Goal: Task Accomplishment & Management: Use online tool/utility

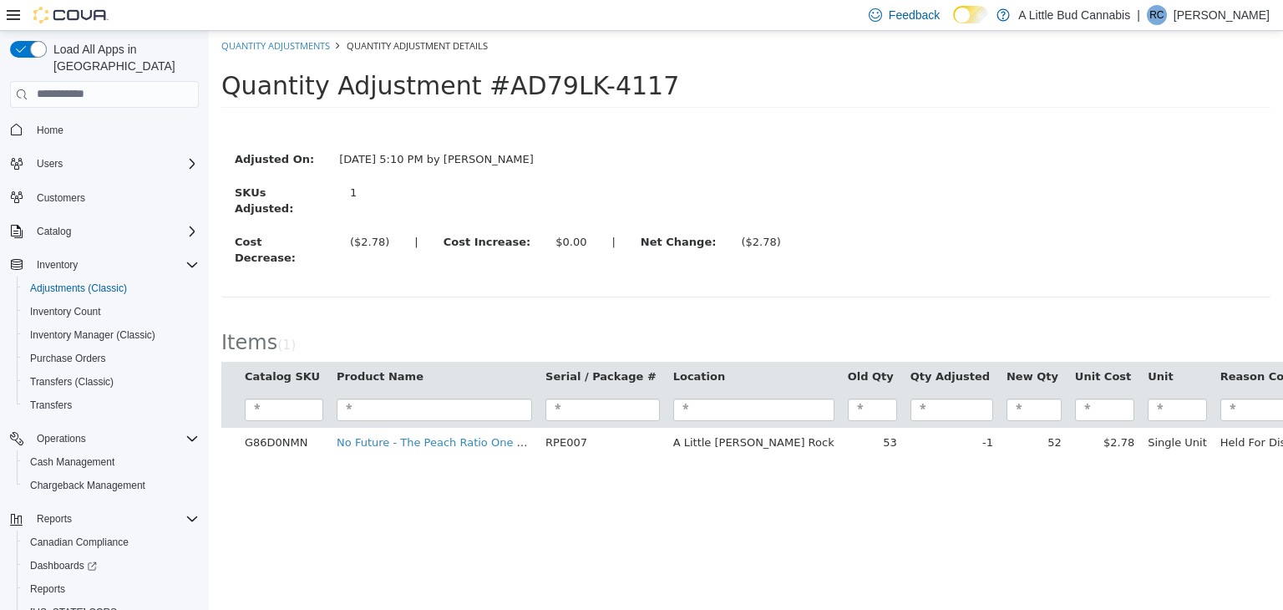
scroll to position [48, 0]
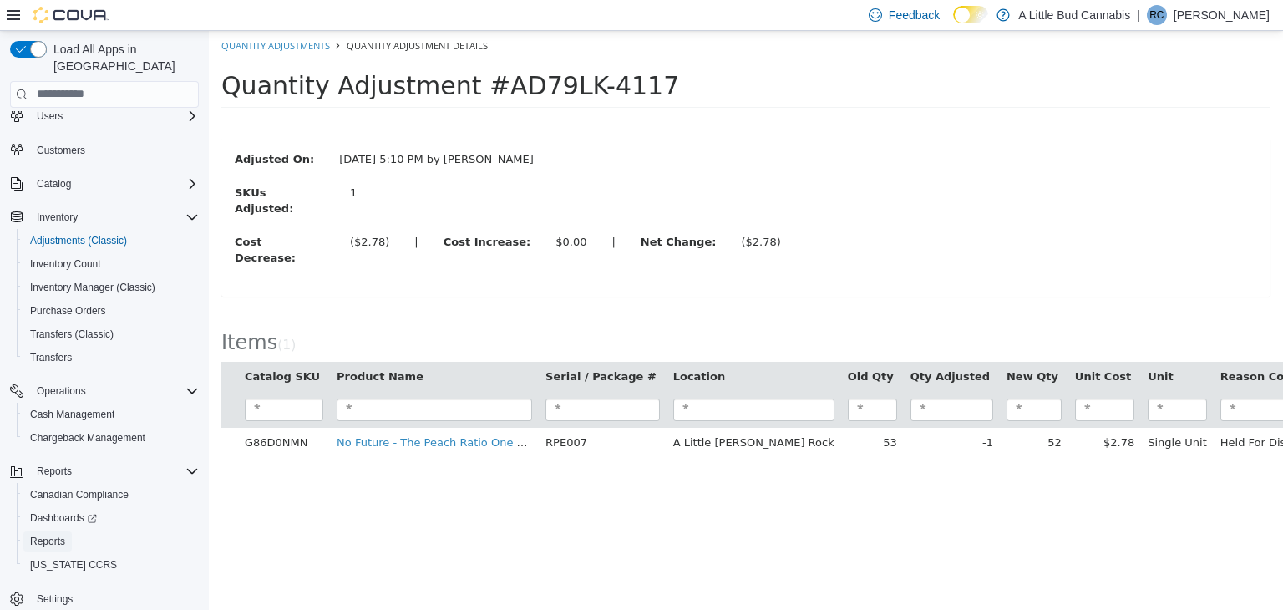
click at [60, 535] on span "Reports" at bounding box center [47, 541] width 35 height 13
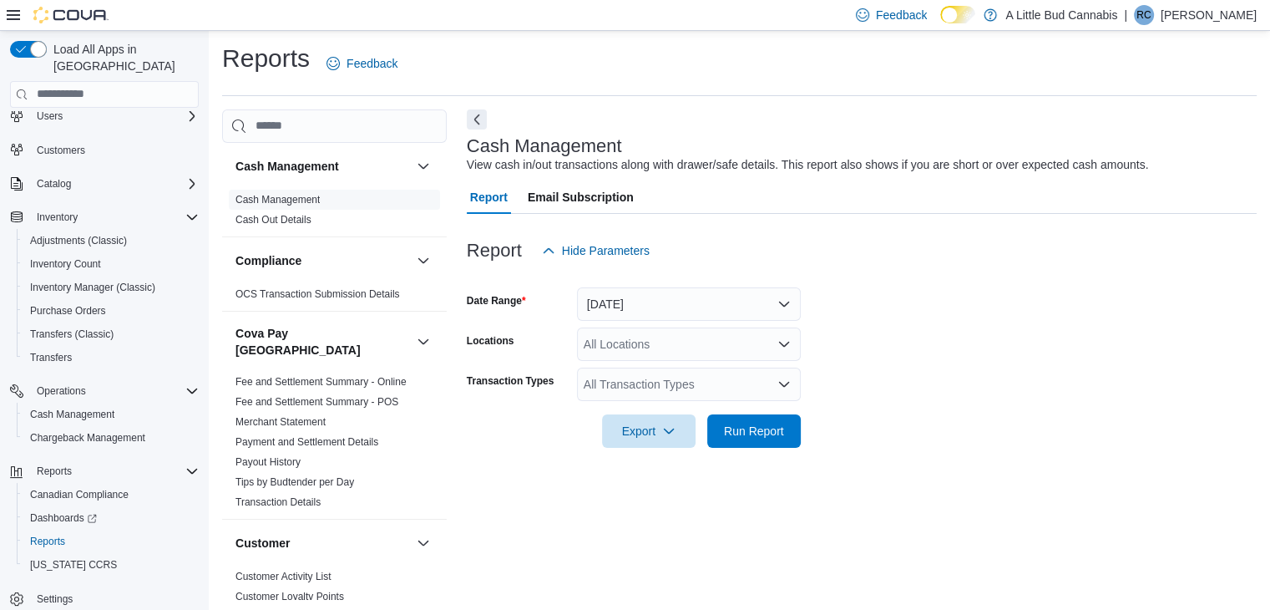
scroll to position [6, 0]
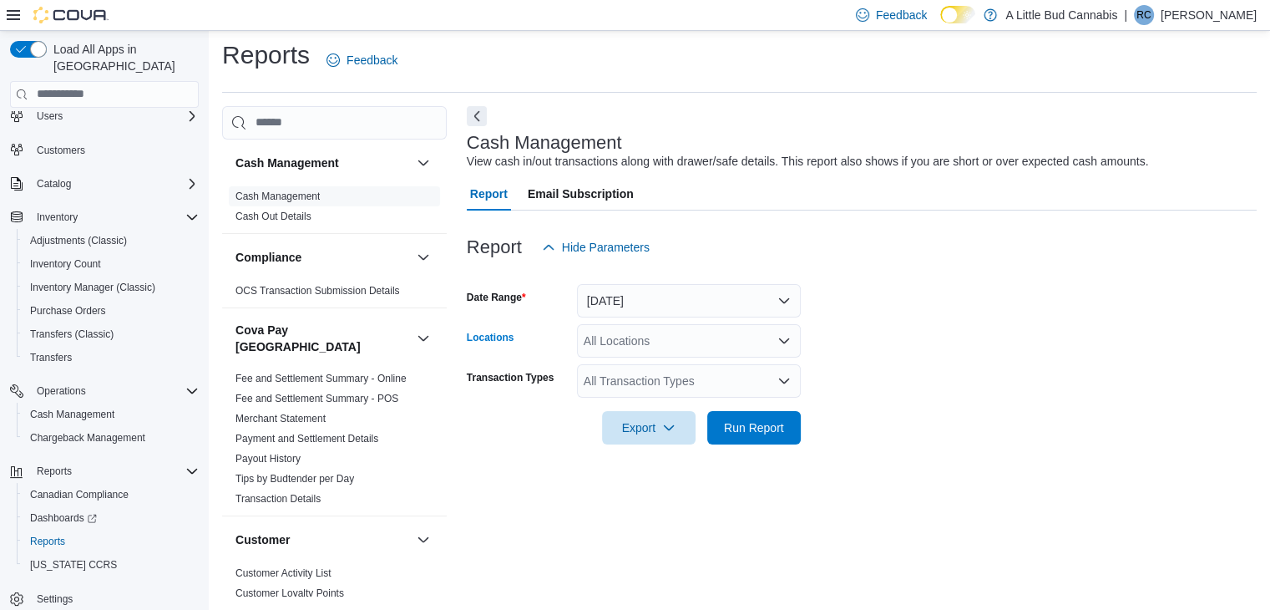
click at [735, 340] on div "All Locations" at bounding box center [689, 340] width 224 height 33
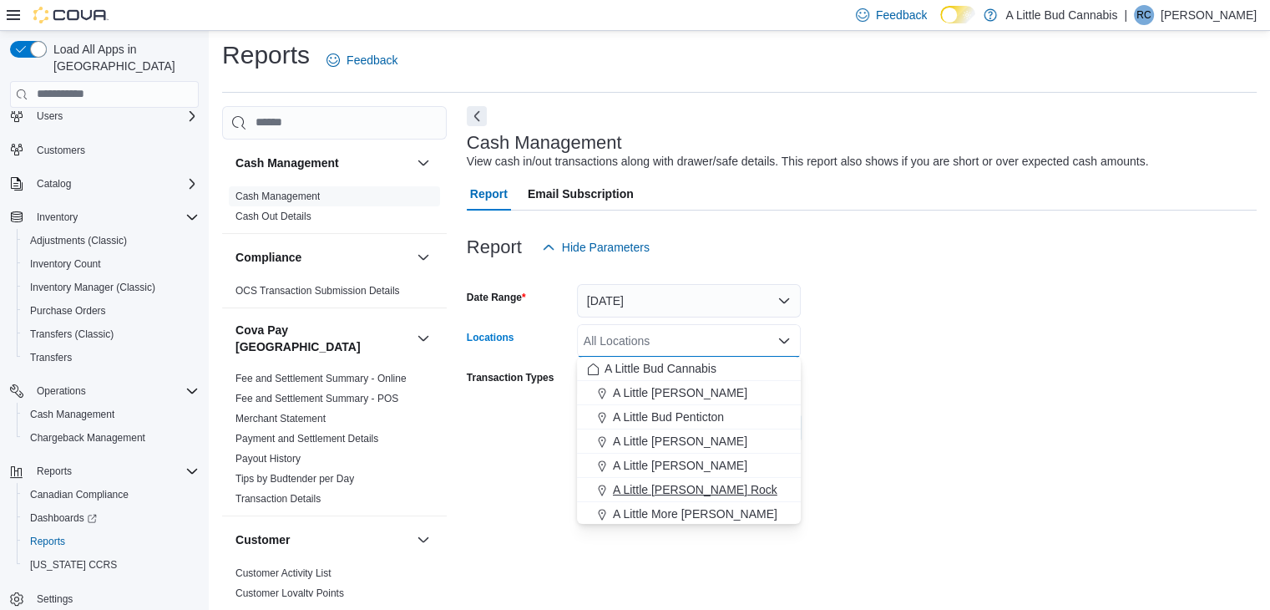
click at [722, 481] on span "A Little [PERSON_NAME] Rock" at bounding box center [695, 489] width 165 height 17
click at [975, 336] on form "Date Range Today Locations A Little Bud White Rock Combo box. Selected. A Littl…" at bounding box center [862, 354] width 790 height 180
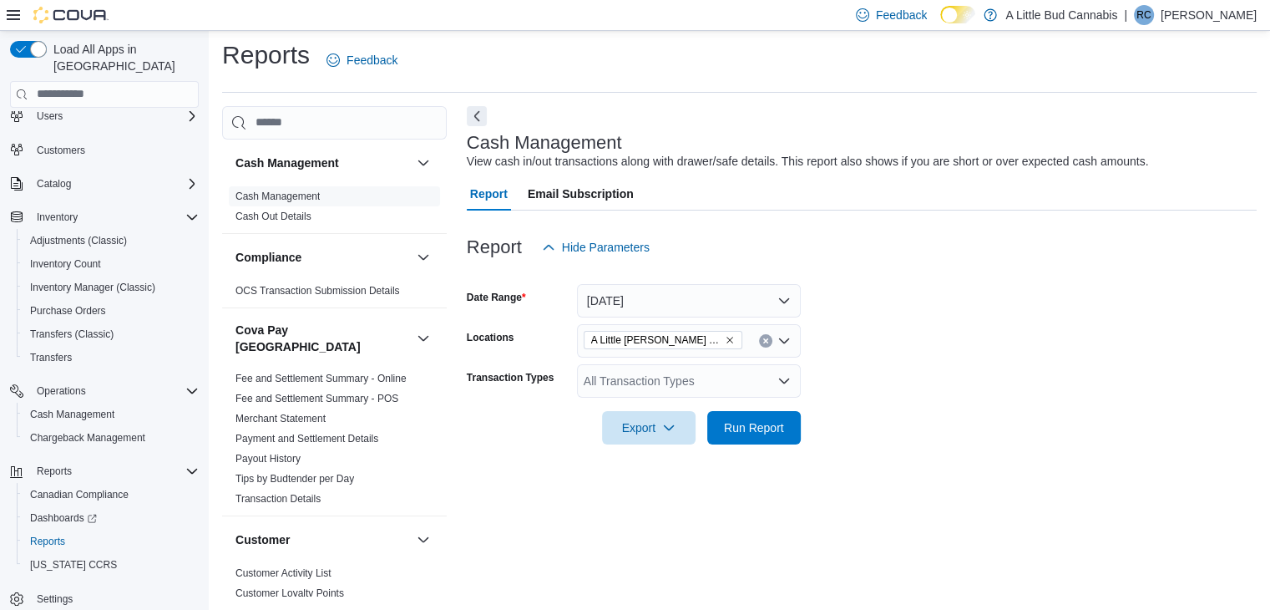
click at [720, 372] on div "All Transaction Types" at bounding box center [689, 380] width 224 height 33
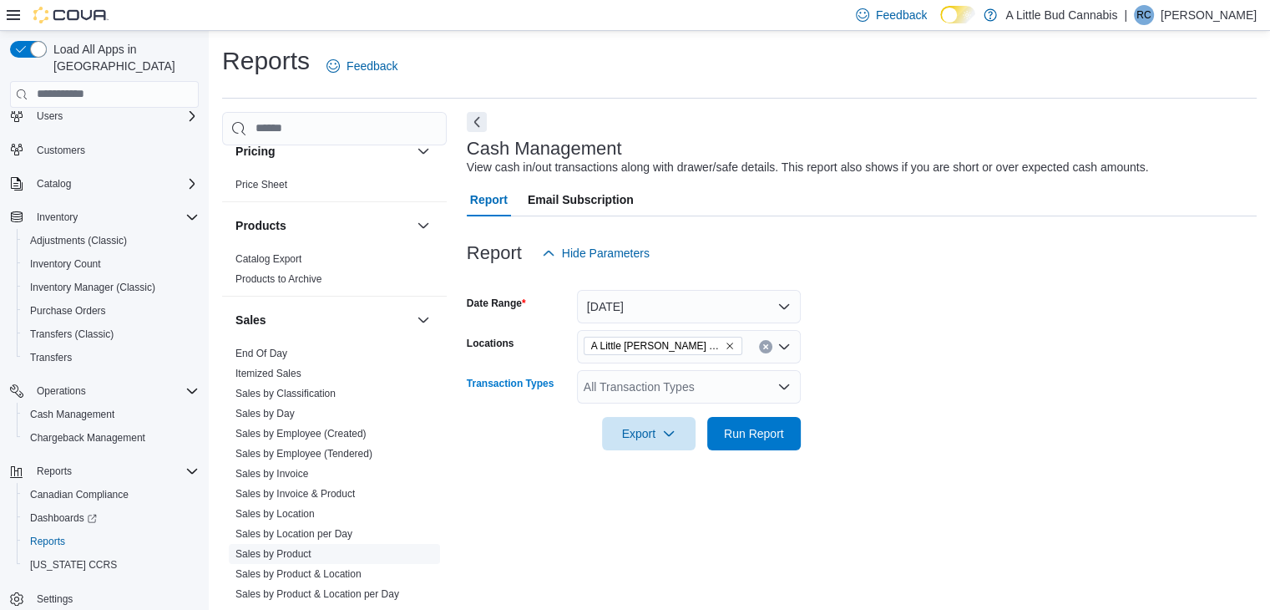
scroll to position [1346, 0]
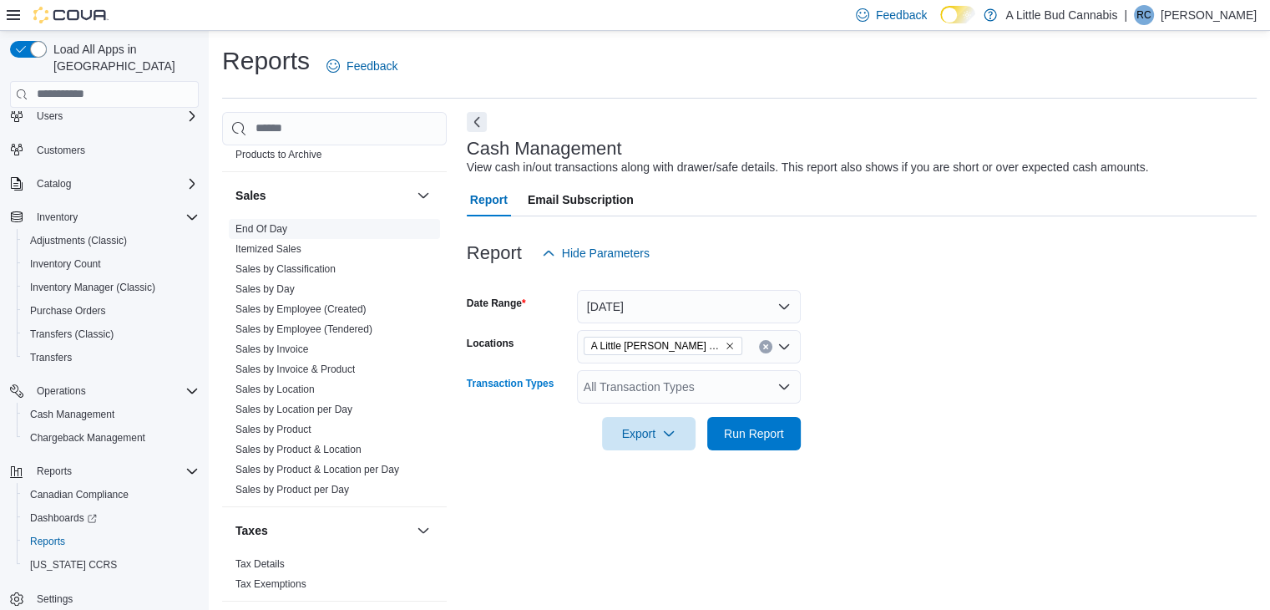
click at [251, 223] on link "End Of Day" at bounding box center [262, 229] width 52 height 12
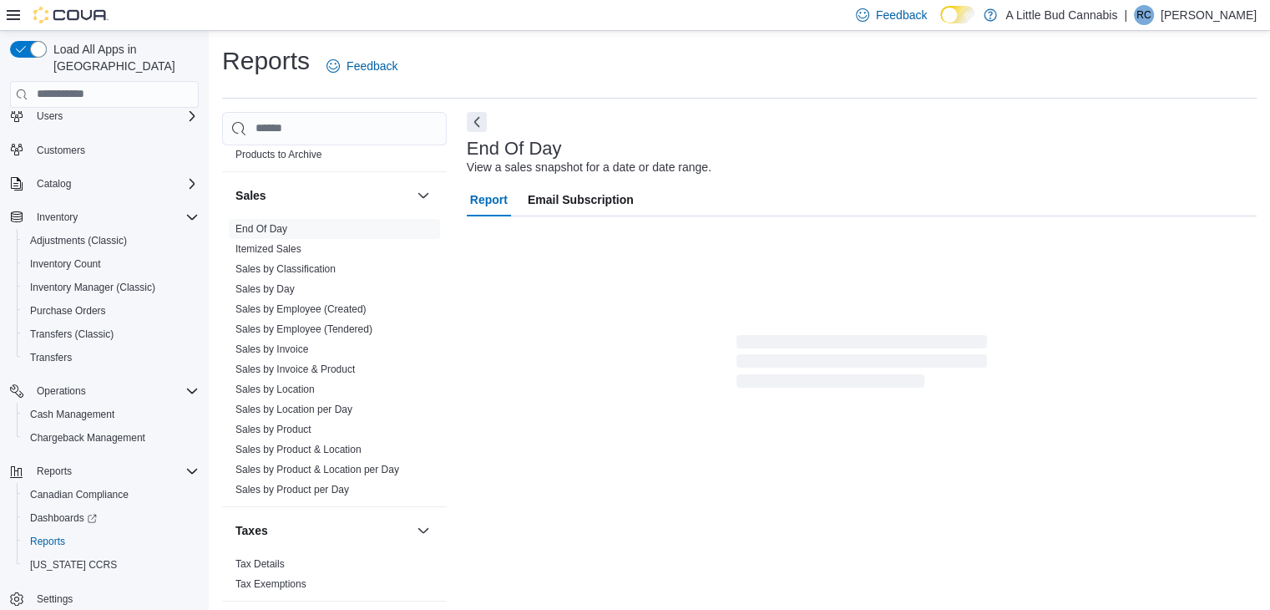
scroll to position [6, 0]
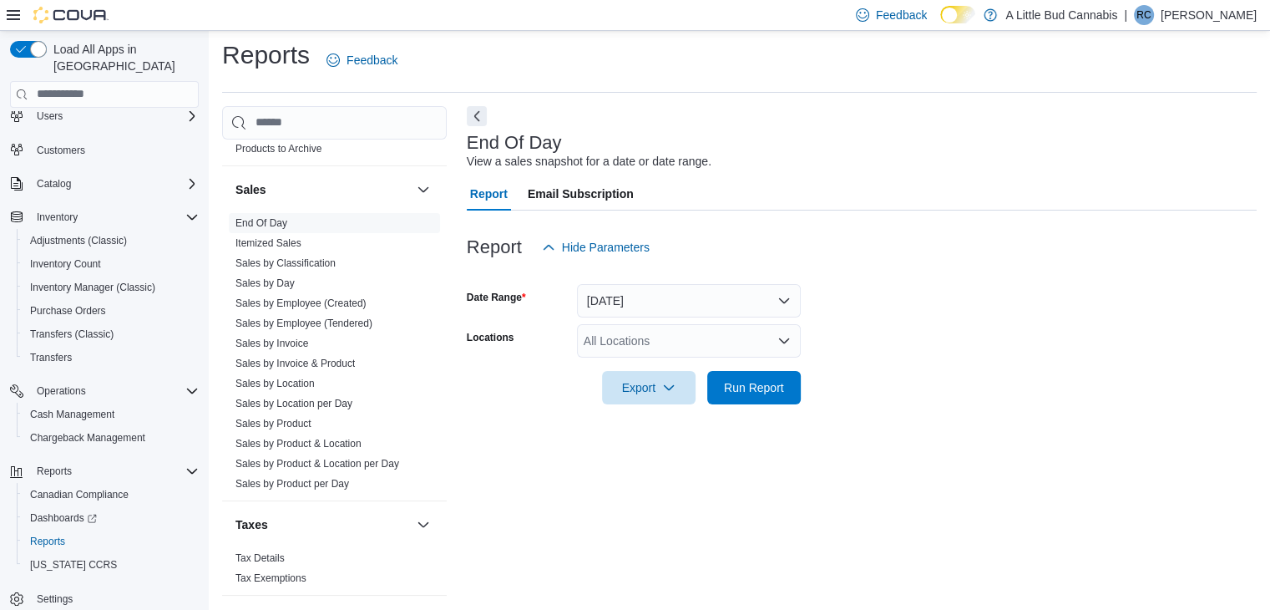
click at [703, 342] on div "All Locations" at bounding box center [689, 340] width 224 height 33
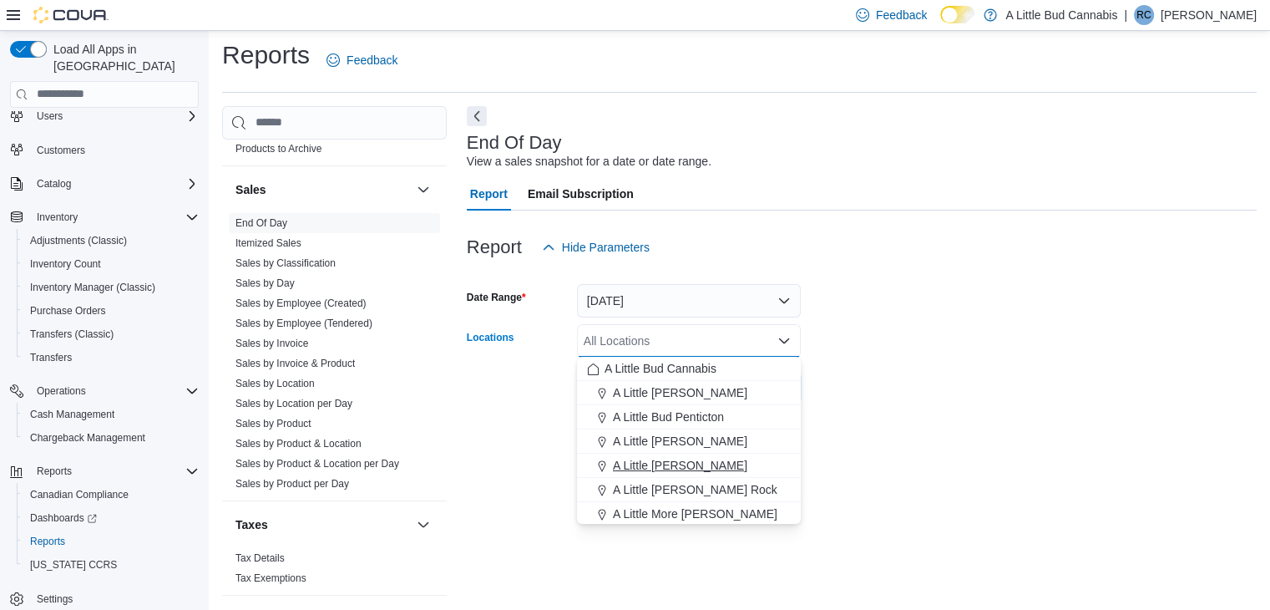
click at [710, 476] on button "A Little Bud Whistler" at bounding box center [689, 466] width 224 height 24
click at [710, 342] on icon "Remove A Little Bud Whistler from selection in this group" at bounding box center [715, 340] width 10 height 10
click at [722, 495] on span "A Little [PERSON_NAME] Rock" at bounding box center [695, 489] width 165 height 17
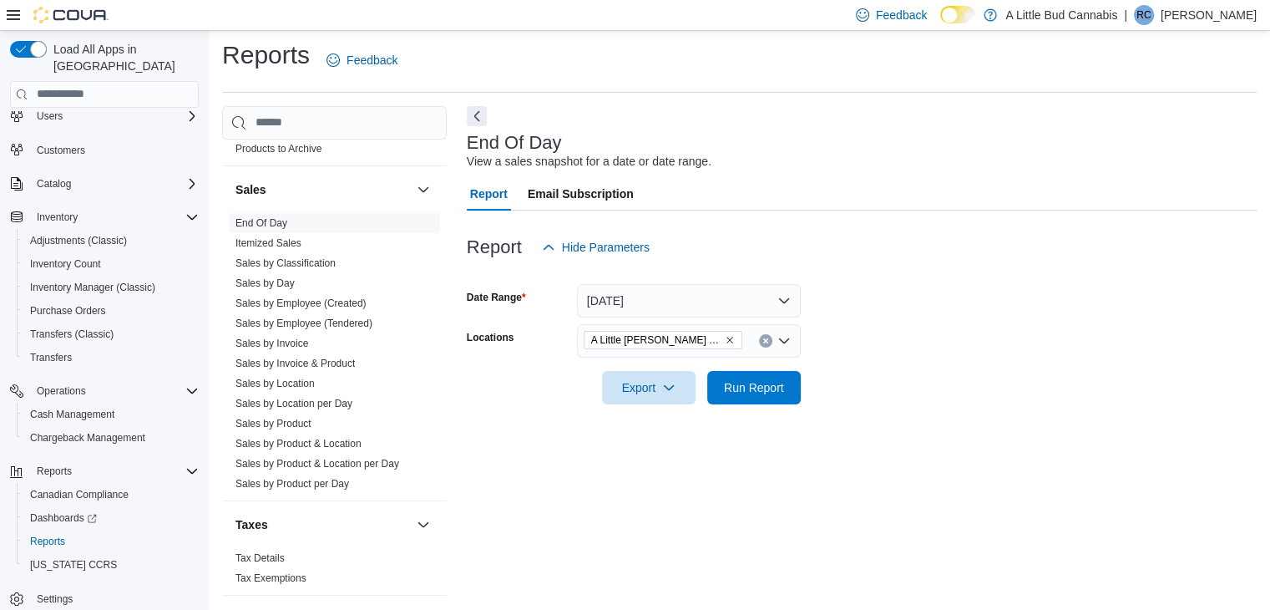
drag, startPoint x: 986, startPoint y: 381, endPoint x: 874, endPoint y: 401, distance: 113.7
click at [976, 381] on form "Date Range Today Locations A Little Bud White Rock Export Run Report" at bounding box center [862, 334] width 790 height 140
click at [768, 373] on span "Run Report" at bounding box center [755, 386] width 74 height 33
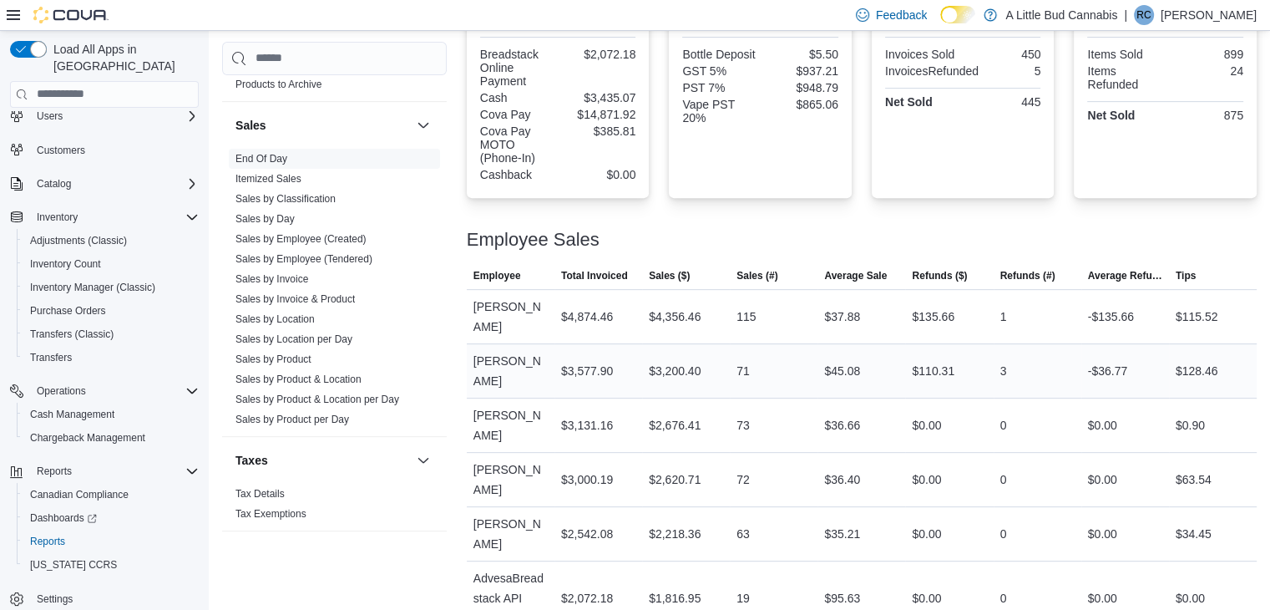
scroll to position [656, 0]
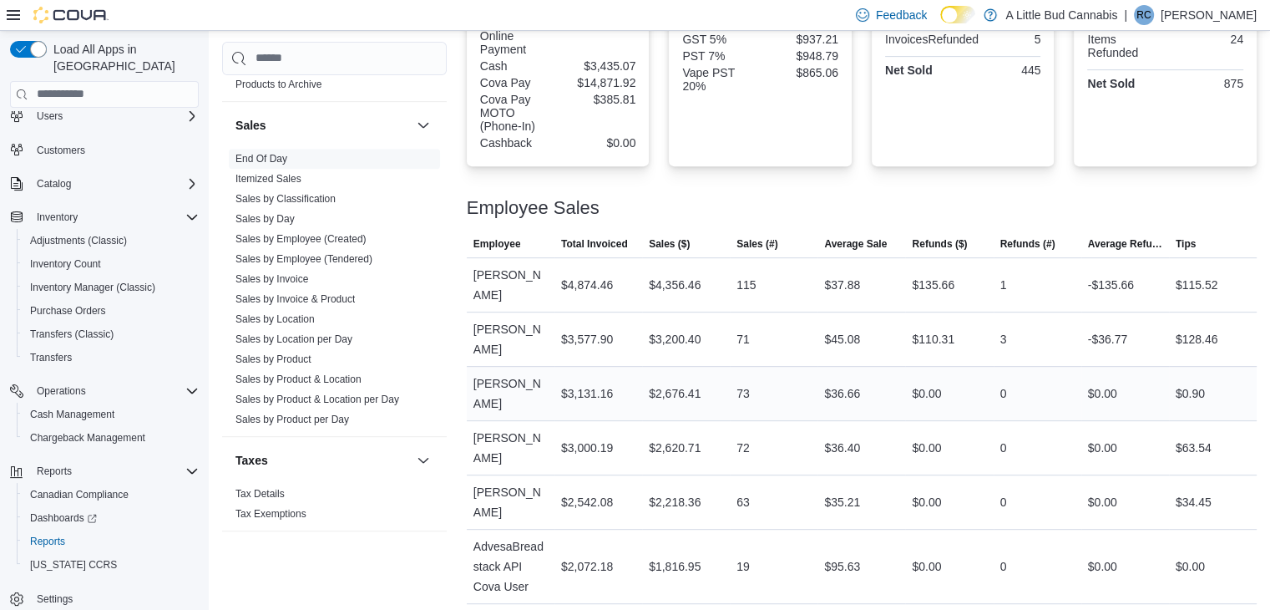
click at [662, 383] on div "$2,676.41" at bounding box center [675, 393] width 52 height 20
drag, startPoint x: 858, startPoint y: 276, endPoint x: 829, endPoint y: 274, distance: 29.3
click at [829, 274] on div "$37.88" at bounding box center [862, 284] width 88 height 33
drag, startPoint x: 829, startPoint y: 274, endPoint x: 860, endPoint y: 275, distance: 31.8
click at [860, 275] on div "$37.88" at bounding box center [862, 284] width 88 height 33
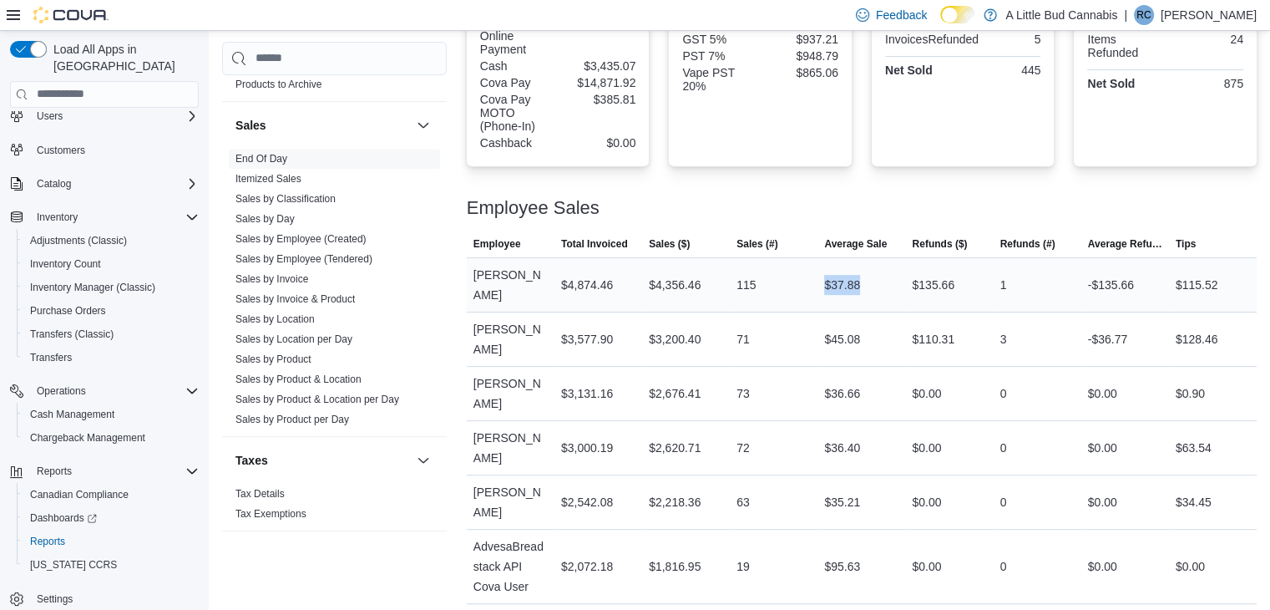
copy div "$37.88"
click at [834, 492] on div "$35.21" at bounding box center [842, 502] width 36 height 20
drag, startPoint x: 829, startPoint y: 426, endPoint x: 855, endPoint y: 432, distance: 27.4
click at [864, 485] on div "$35.21" at bounding box center [862, 501] width 88 height 33
copy div "$35.21"
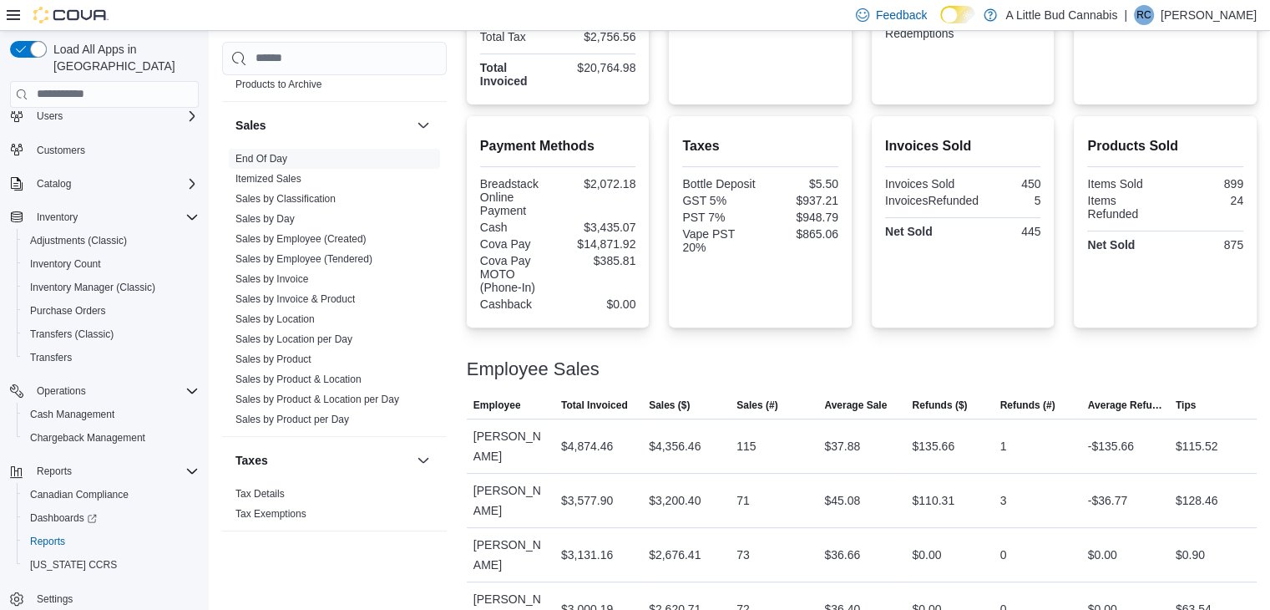
scroll to position [322, 0]
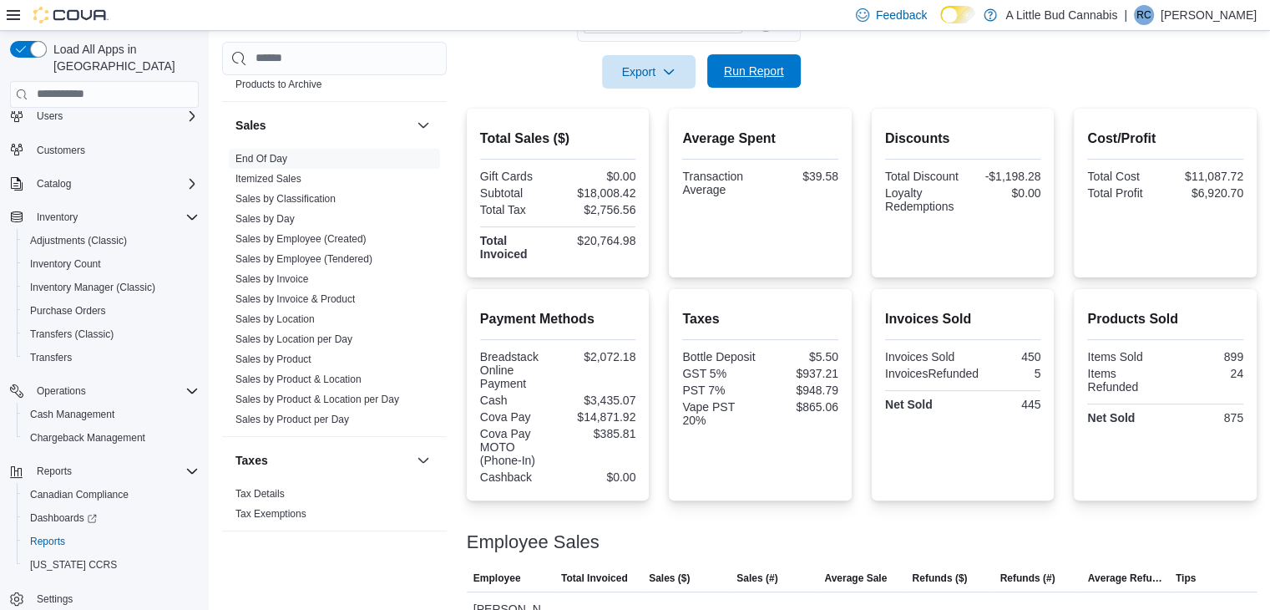
click at [783, 61] on span "Run Report" at bounding box center [755, 70] width 74 height 33
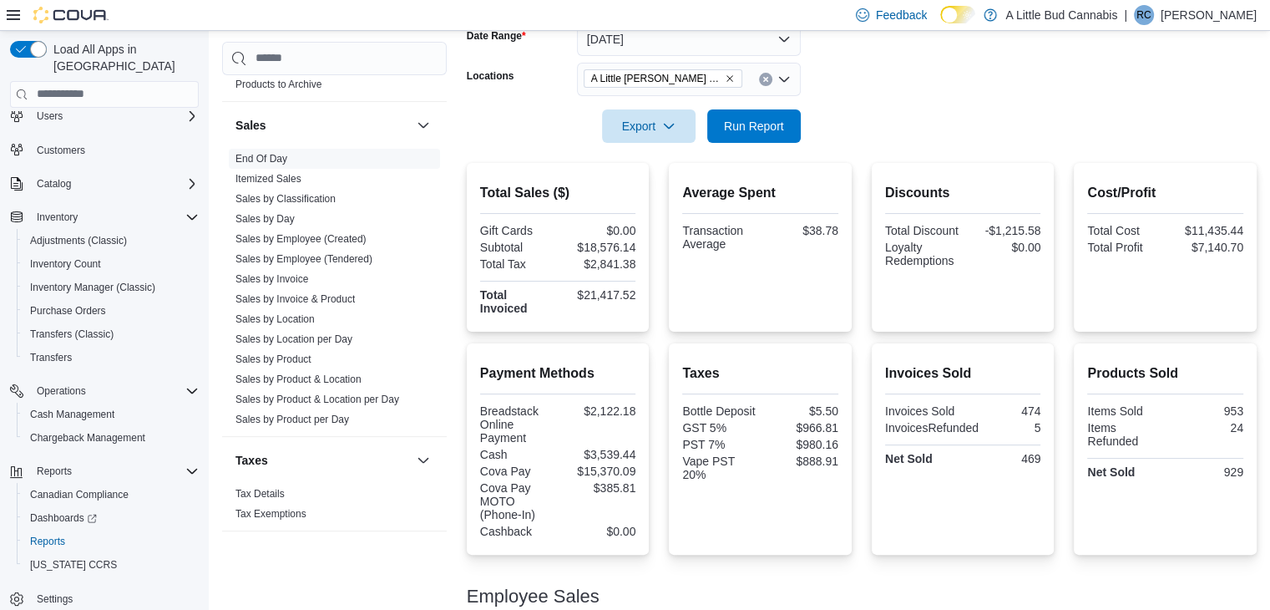
scroll to position [238, 0]
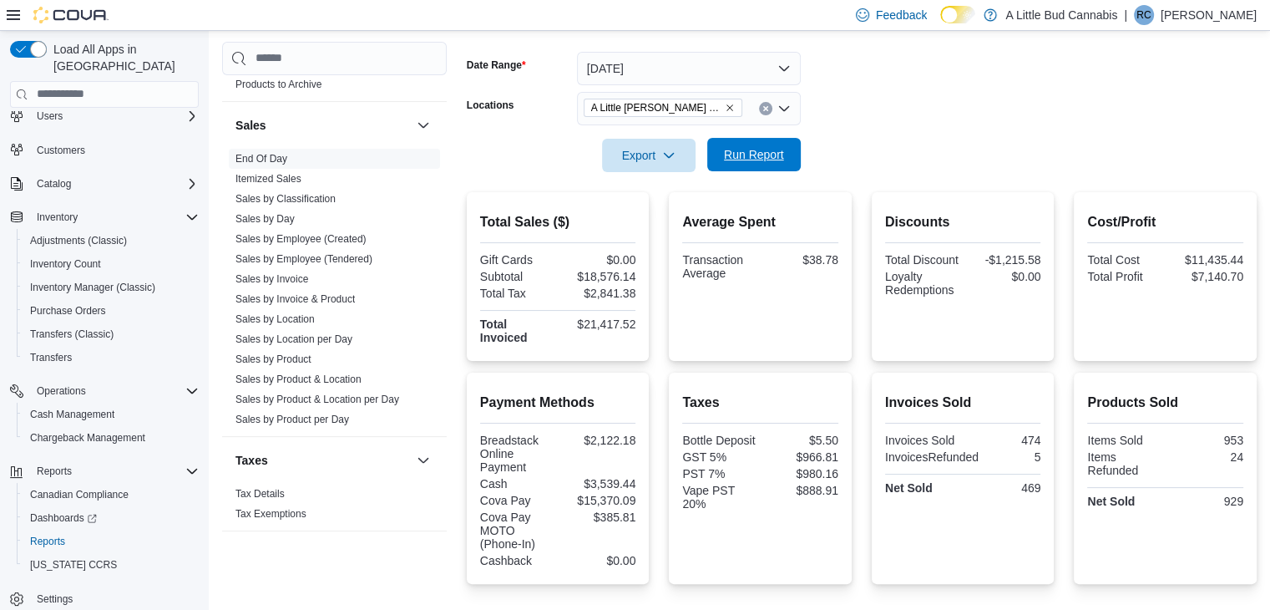
click at [778, 152] on span "Run Report" at bounding box center [754, 154] width 60 height 17
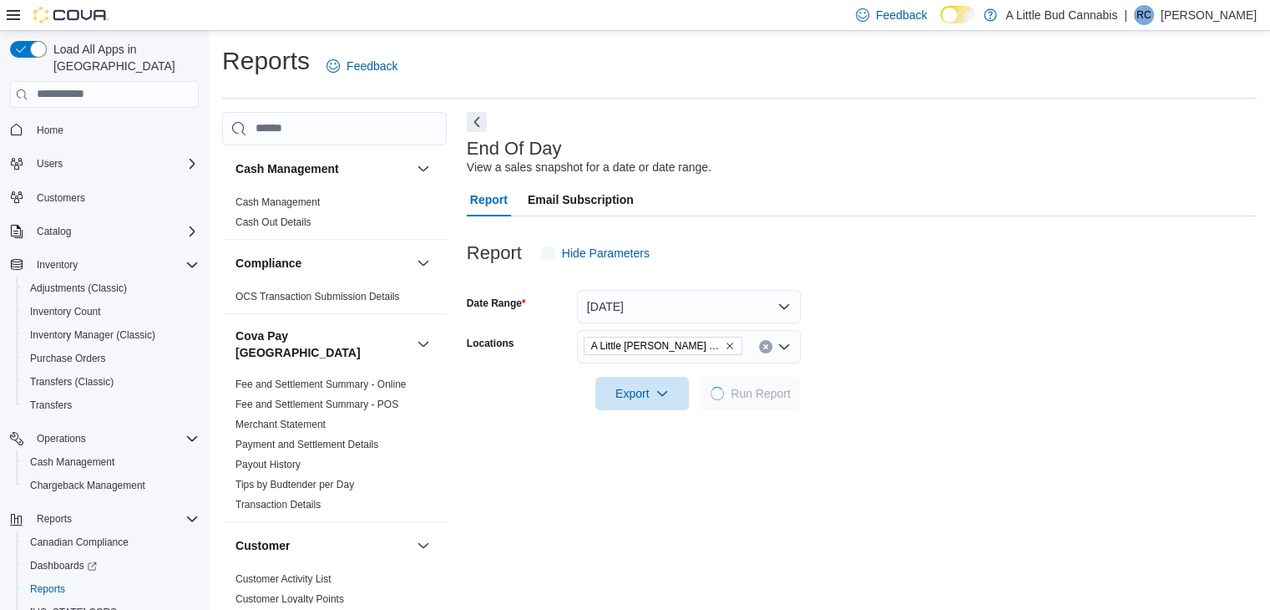
scroll to position [6, 0]
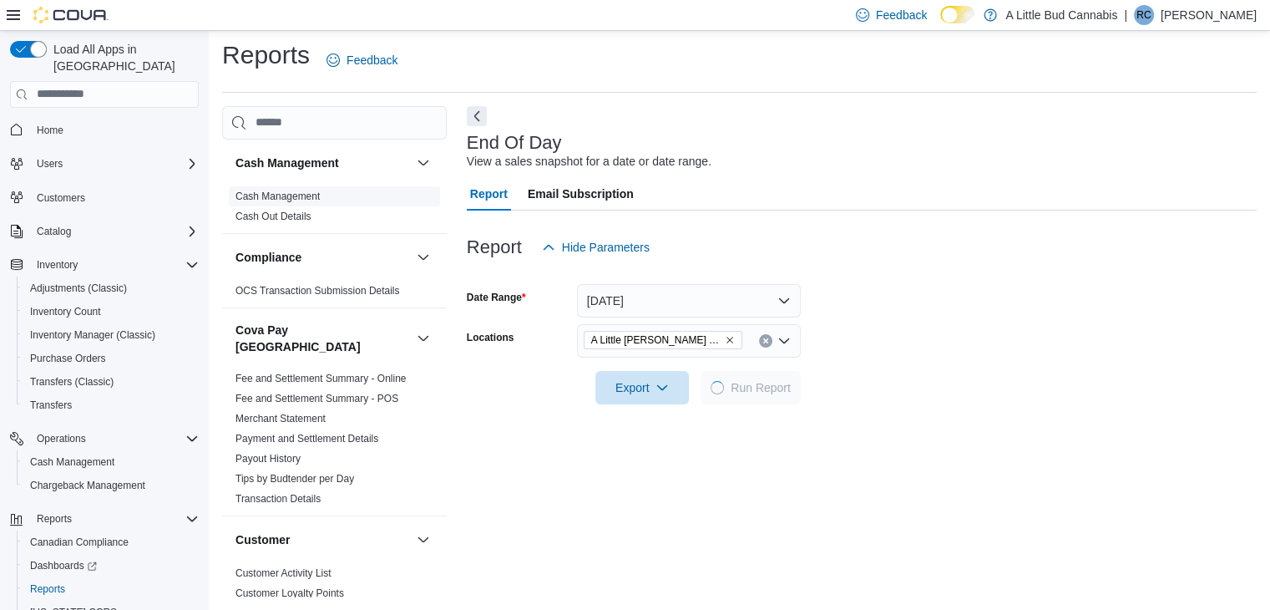
click at [277, 195] on link "Cash Management" at bounding box center [278, 196] width 84 height 12
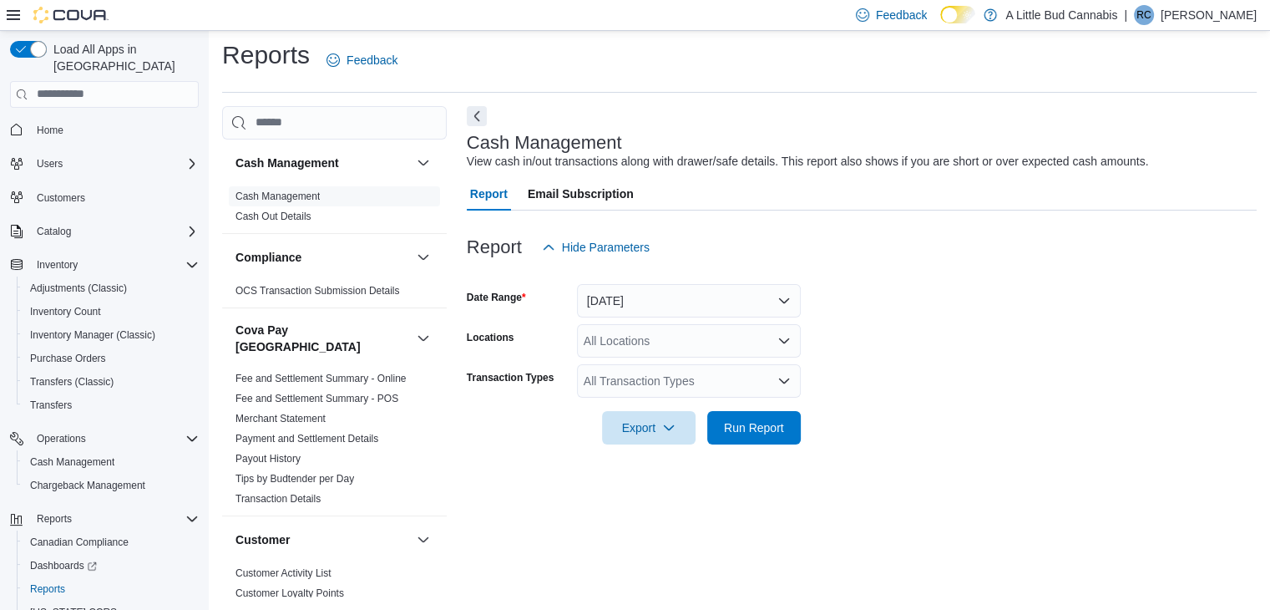
click at [758, 334] on div "All Locations" at bounding box center [689, 340] width 224 height 33
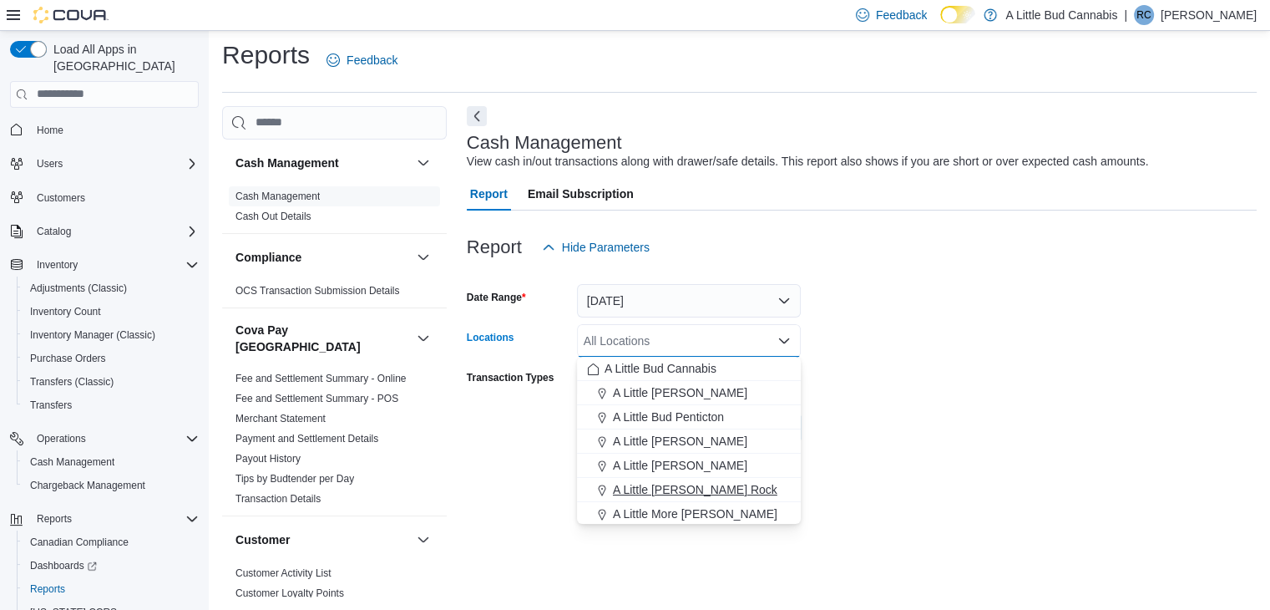
click at [727, 488] on span "A Little [PERSON_NAME] Rock" at bounding box center [695, 489] width 165 height 17
drag, startPoint x: 855, startPoint y: 363, endPoint x: 721, endPoint y: 379, distance: 135.4
click at [852, 363] on form "Date Range Today Locations A Little Bud White Rock Combo box. Selected. A Littl…" at bounding box center [862, 354] width 790 height 180
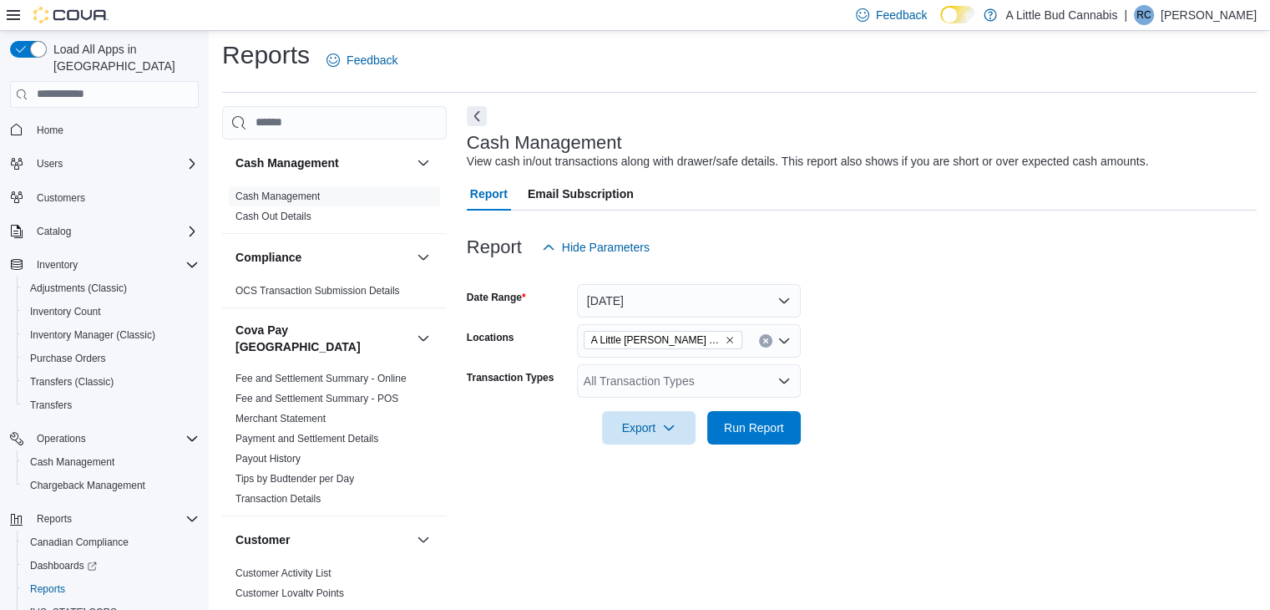
click at [723, 386] on div "All Transaction Types" at bounding box center [689, 380] width 224 height 33
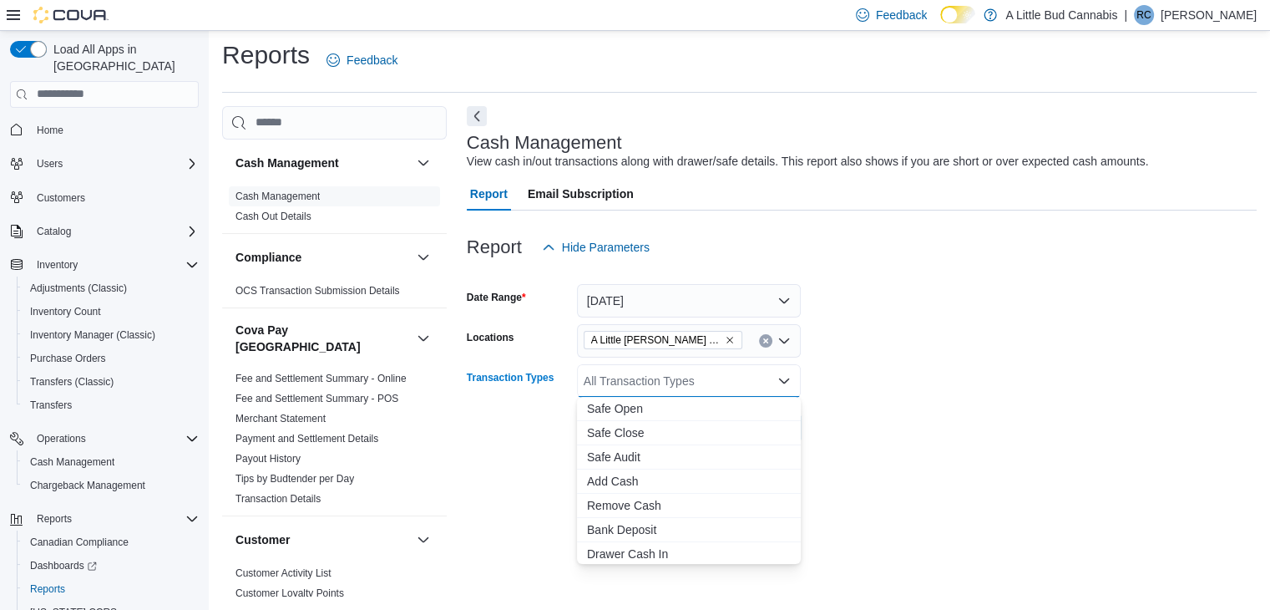
scroll to position [99, 0]
click at [662, 480] on span "Drawer Cash Out" at bounding box center [689, 478] width 204 height 17
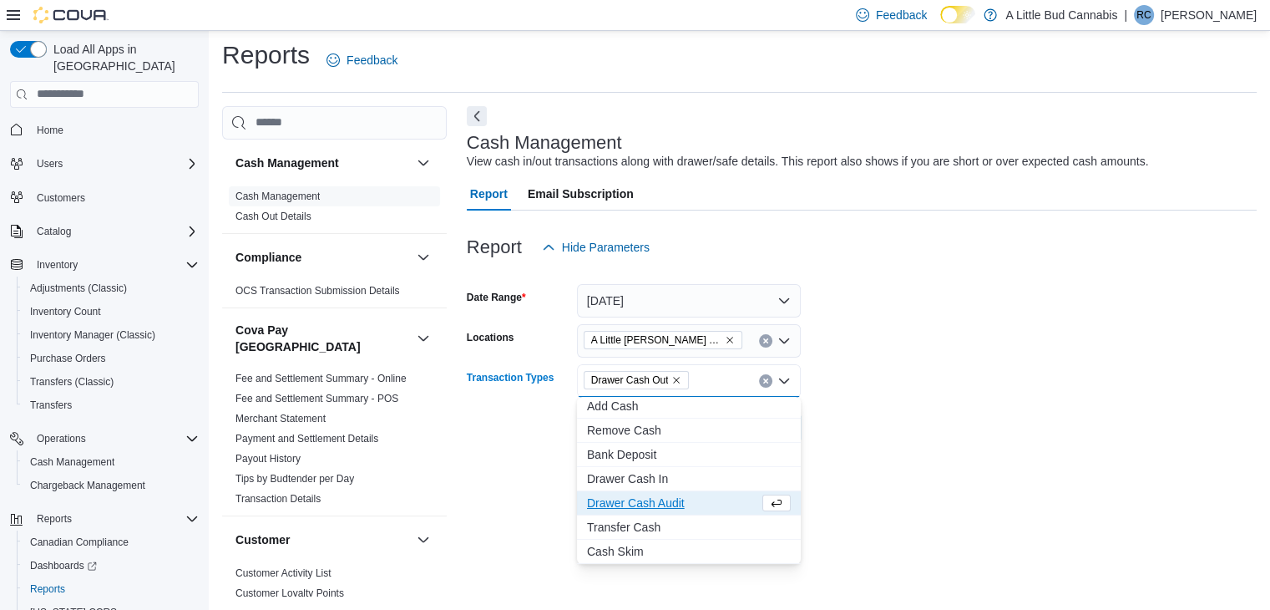
scroll to position [75, 0]
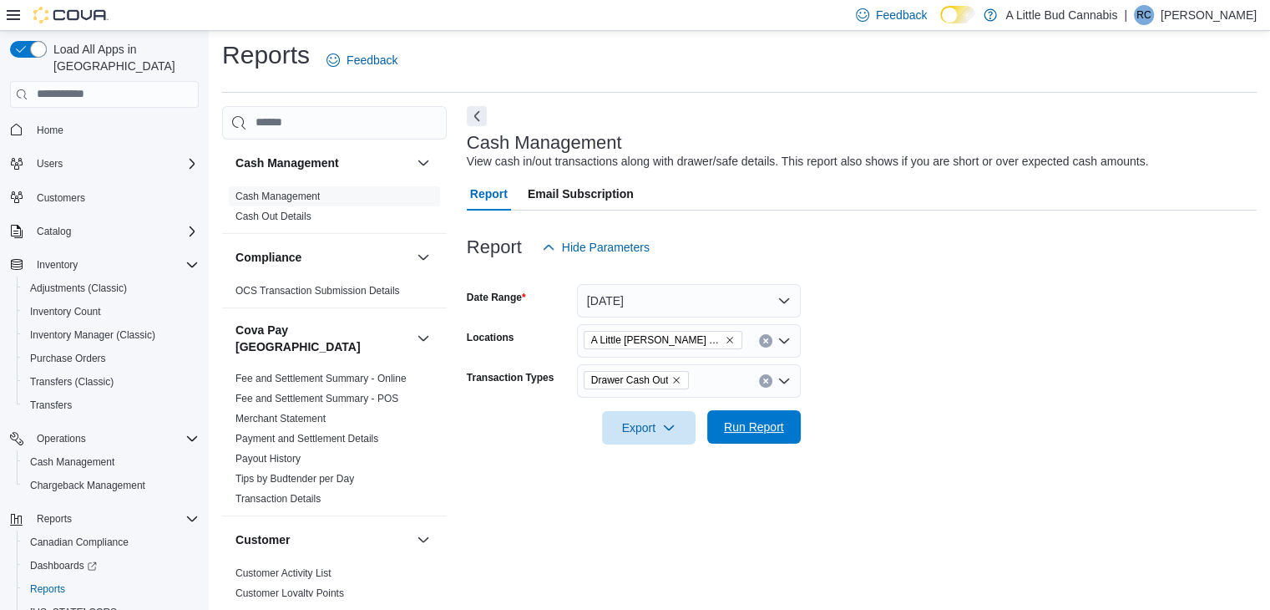
drag, startPoint x: 920, startPoint y: 408, endPoint x: 748, endPoint y: 438, distance: 174.7
click at [917, 408] on div at bounding box center [862, 404] width 790 height 13
click at [764, 436] on span "Run Report" at bounding box center [755, 427] width 74 height 33
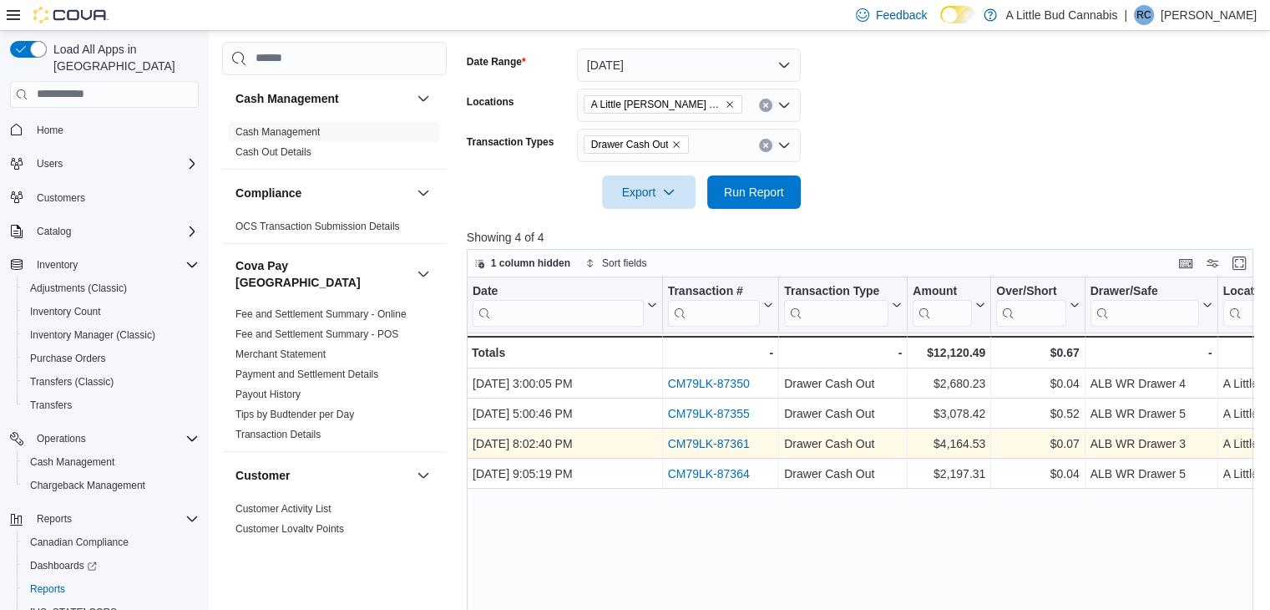
scroll to position [340, 0]
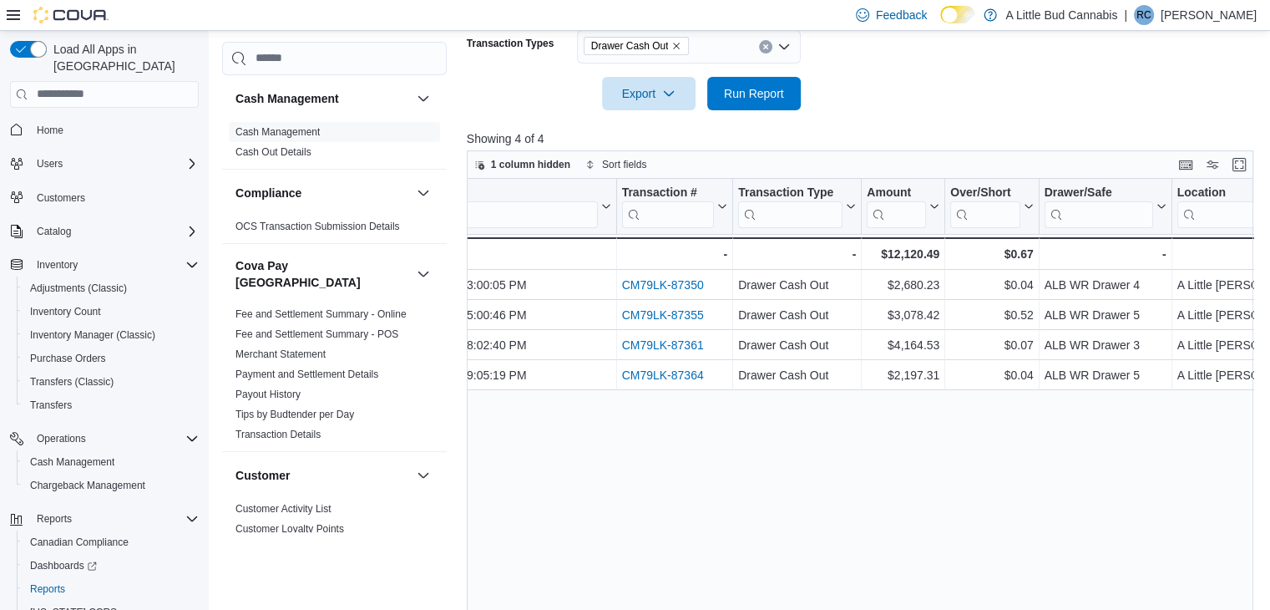
drag, startPoint x: 852, startPoint y: 439, endPoint x: 949, endPoint y: 434, distance: 97.0
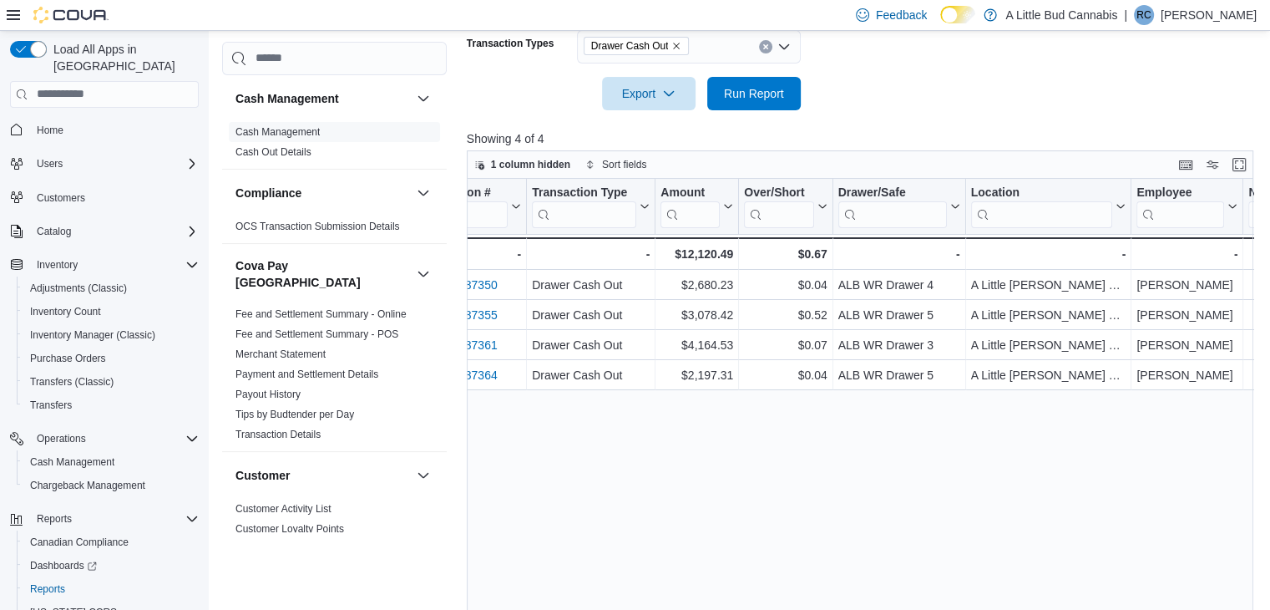
drag, startPoint x: 883, startPoint y: 439, endPoint x: 939, endPoint y: 440, distance: 56.0
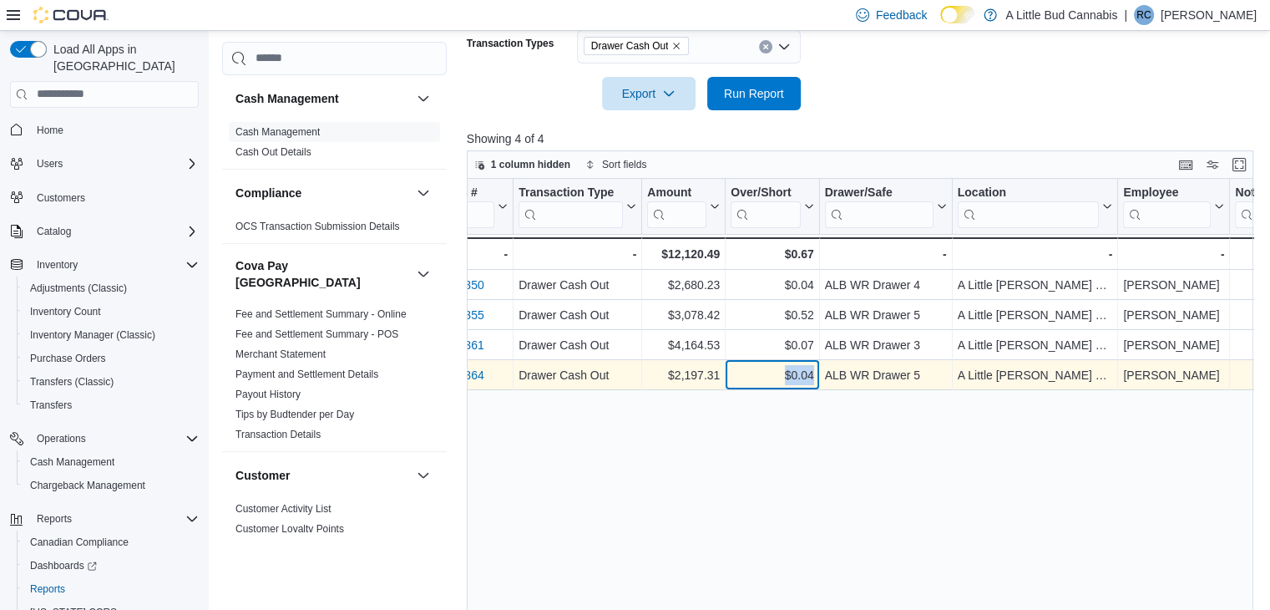
drag, startPoint x: 782, startPoint y: 375, endPoint x: 812, endPoint y: 373, distance: 30.1
click at [812, 373] on div "$0.04" at bounding box center [772, 375] width 83 height 20
copy div "$0.04"
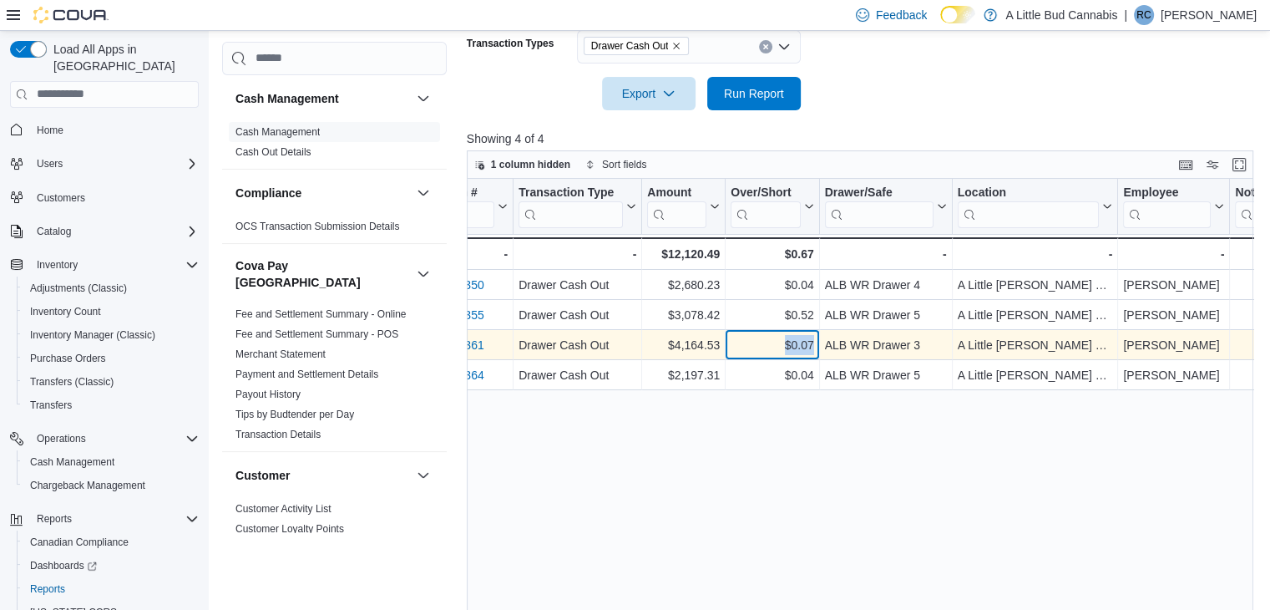
drag, startPoint x: 782, startPoint y: 338, endPoint x: 813, endPoint y: 344, distance: 31.5
click at [813, 344] on div "$0.07" at bounding box center [772, 345] width 83 height 20
copy div "$0.07"
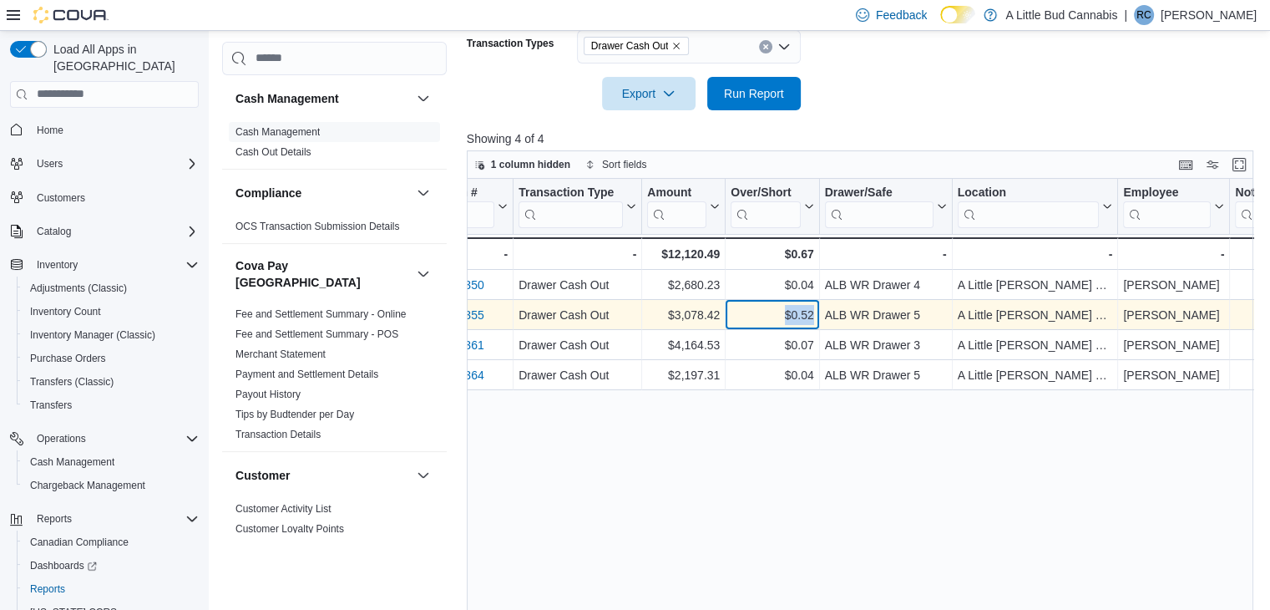
drag, startPoint x: 783, startPoint y: 307, endPoint x: 812, endPoint y: 313, distance: 29.0
click at [812, 313] on div "$0.52" at bounding box center [772, 315] width 83 height 20
copy div "$0.52"
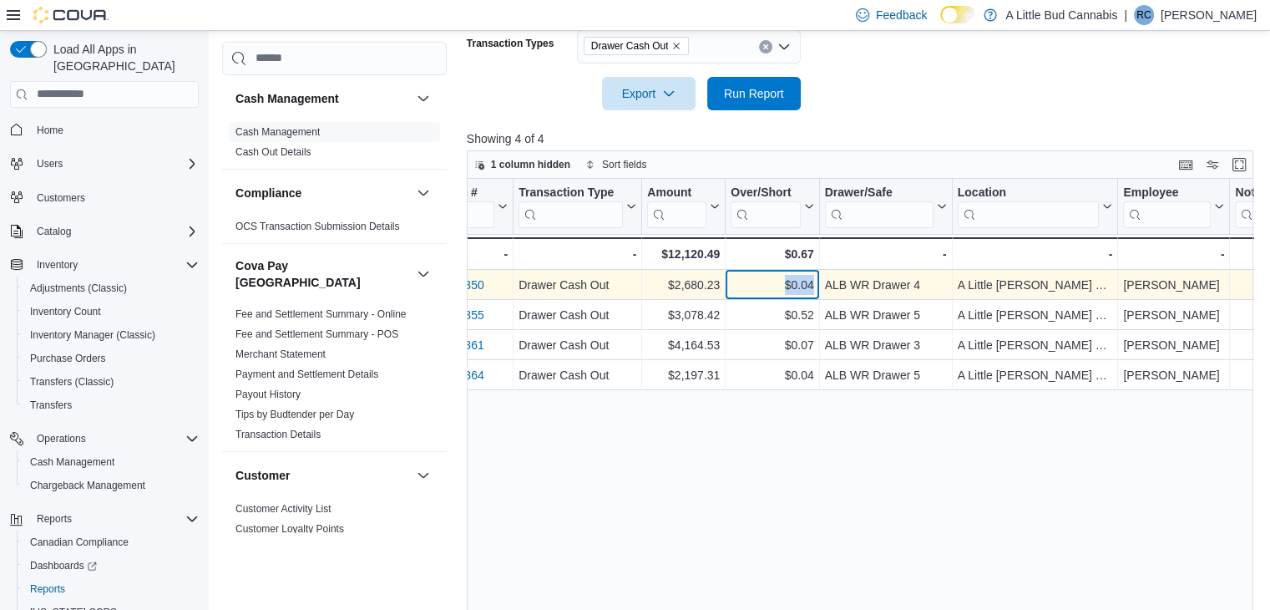
drag, startPoint x: 784, startPoint y: 281, endPoint x: 811, endPoint y: 284, distance: 26.9
click at [811, 284] on div "$0.04" at bounding box center [772, 285] width 83 height 20
copy div "$0.04"
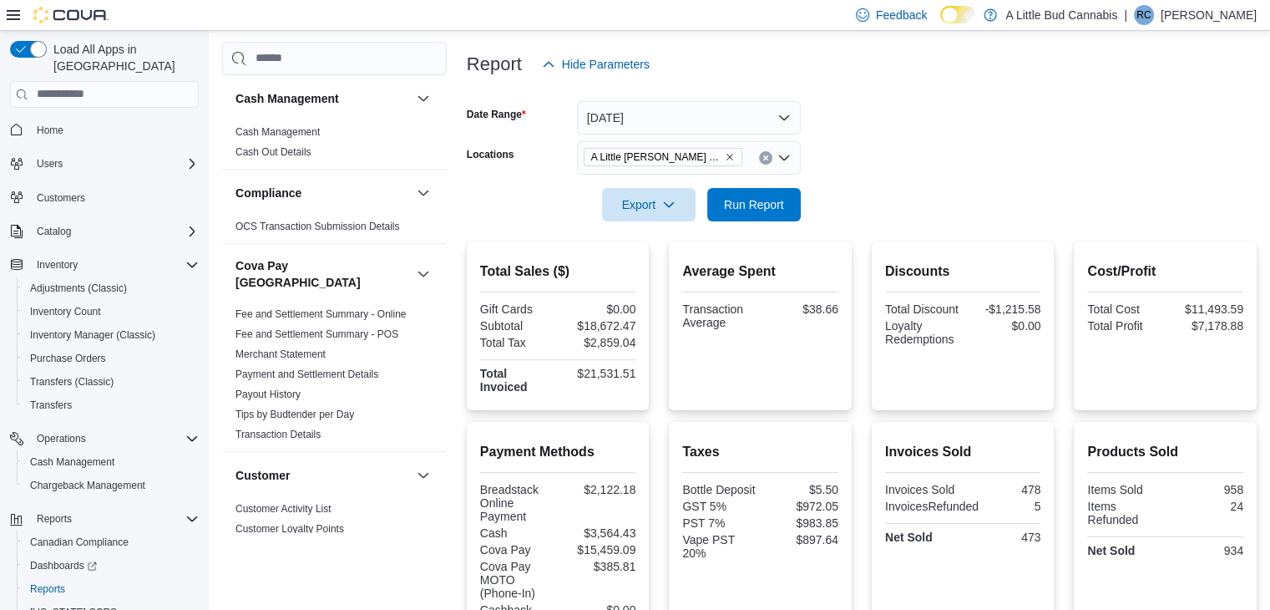
scroll to position [186, 0]
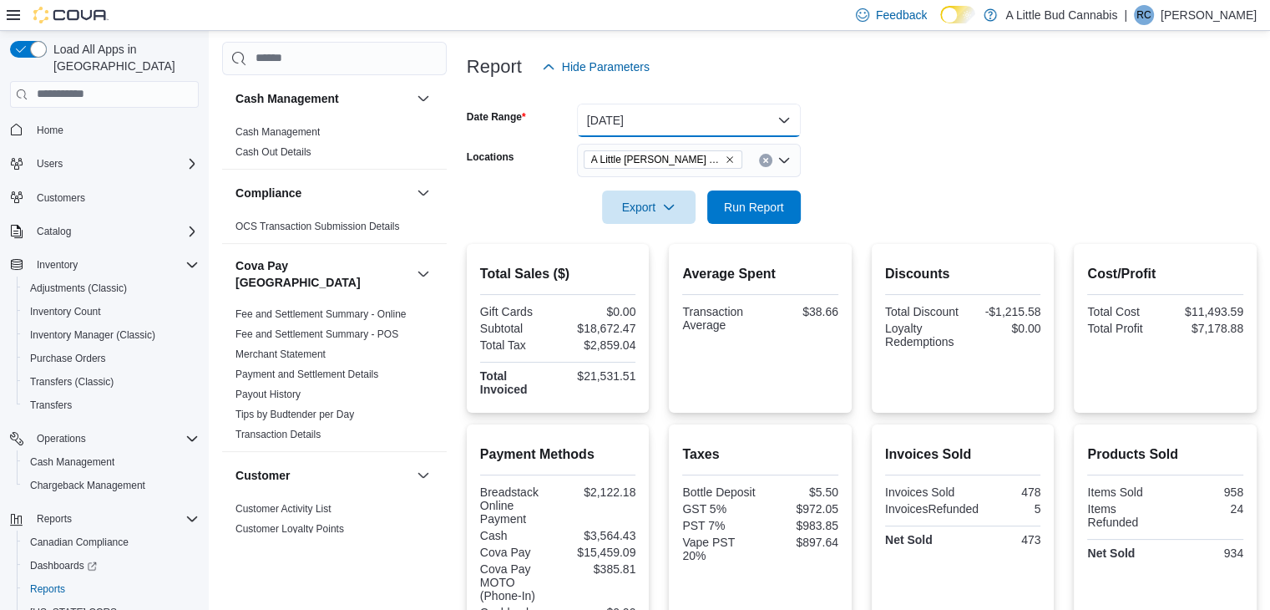
click at [672, 118] on button "[DATE]" at bounding box center [689, 120] width 224 height 33
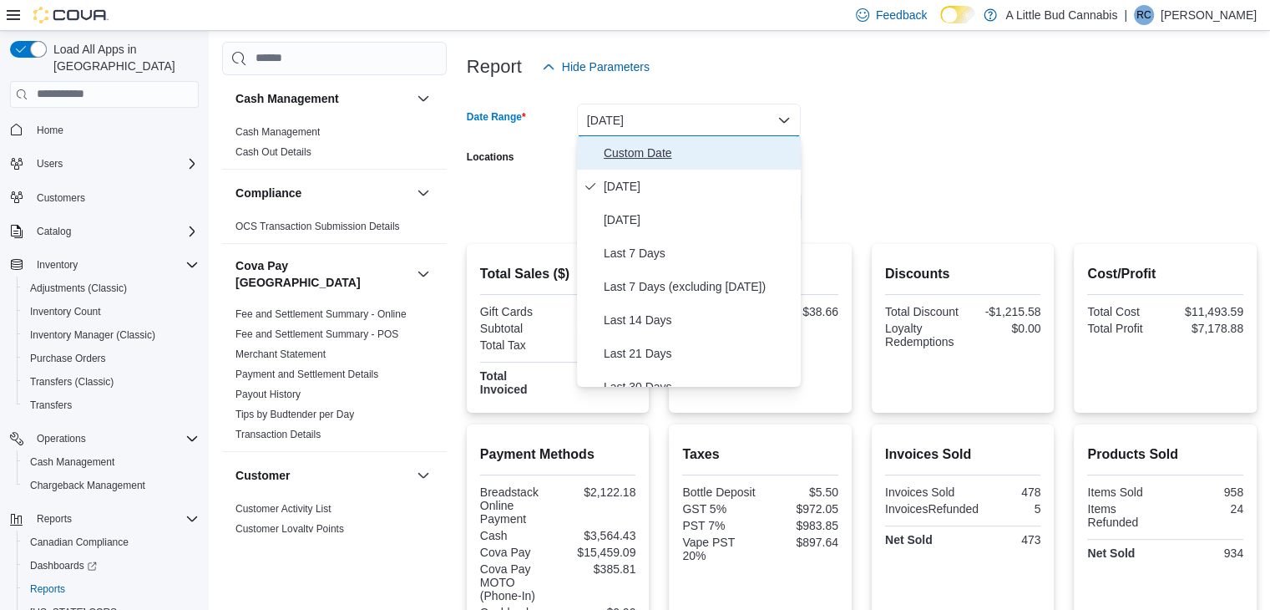
click at [691, 158] on span "Custom Date" at bounding box center [699, 153] width 190 height 20
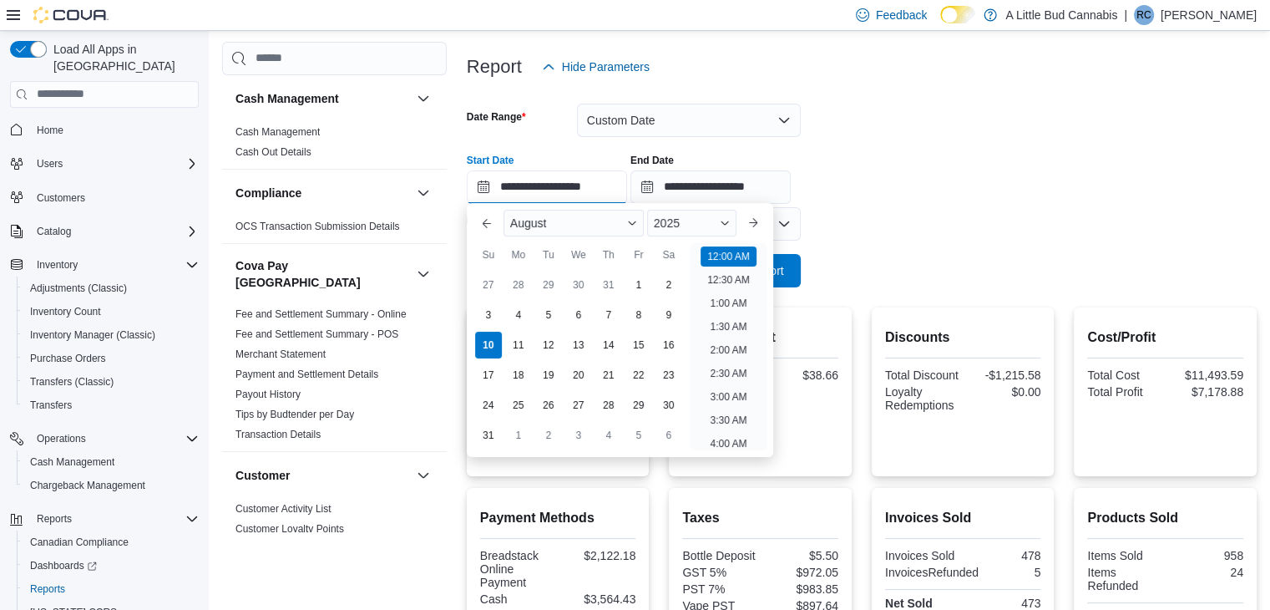
click at [593, 181] on input "**********" at bounding box center [547, 186] width 160 height 33
click at [635, 315] on div "8" at bounding box center [638, 315] width 29 height 29
type input "**********"
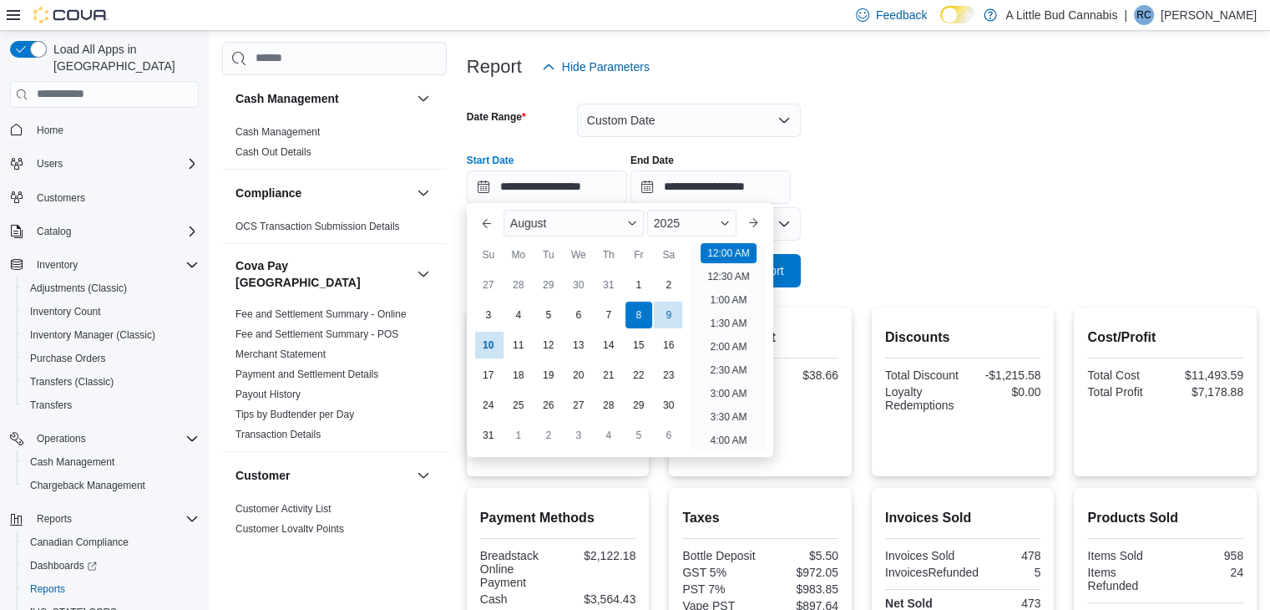
drag, startPoint x: 1230, startPoint y: 158, endPoint x: 1069, endPoint y: 197, distance: 165.1
click at [1223, 161] on div "**********" at bounding box center [862, 171] width 790 height 63
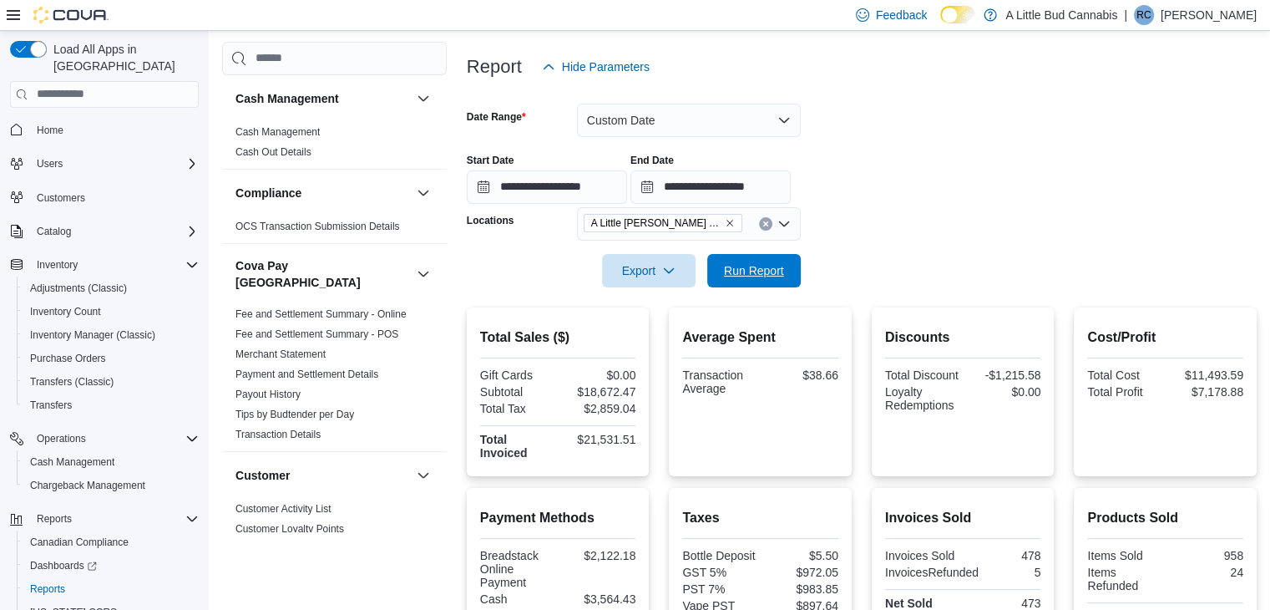
drag, startPoint x: 784, startPoint y: 271, endPoint x: 1162, endPoint y: 186, distance: 387.0
click at [785, 272] on span "Run Report" at bounding box center [755, 270] width 74 height 33
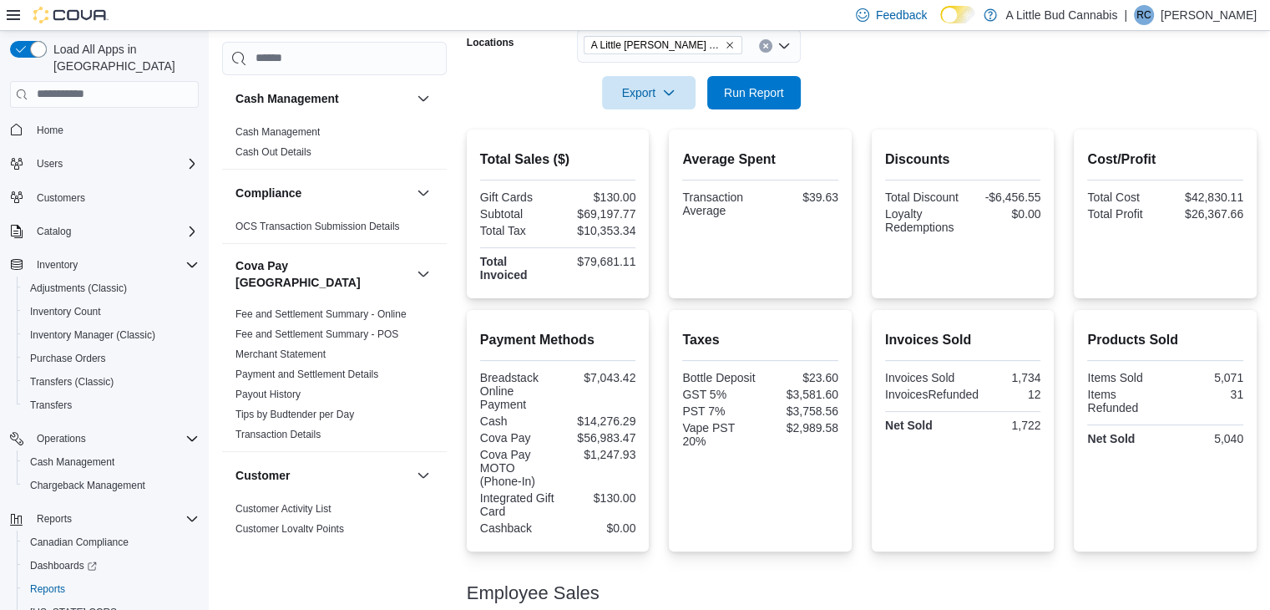
scroll to position [687, 0]
